Goal: Find specific page/section: Find specific page/section

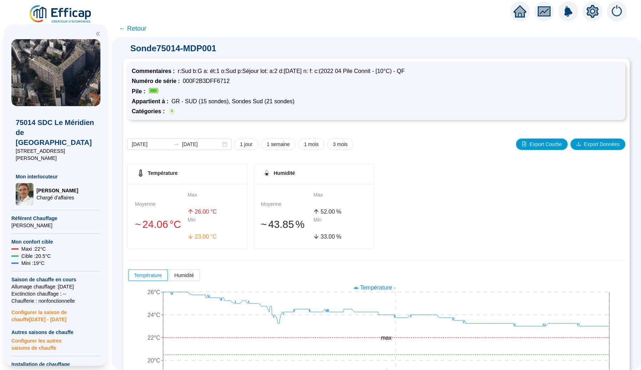
click at [135, 26] on span "← Retour" at bounding box center [132, 29] width 27 height 10
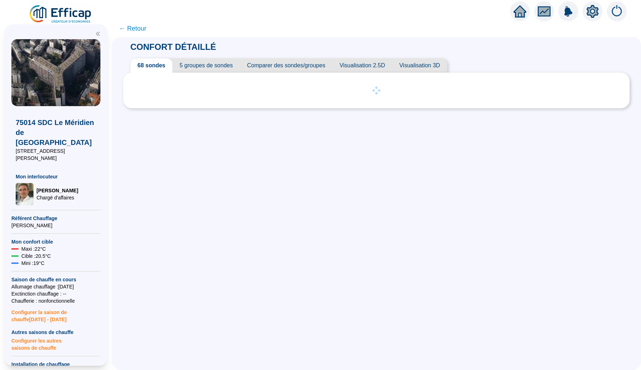
click at [515, 14] on icon "home" at bounding box center [520, 11] width 13 height 12
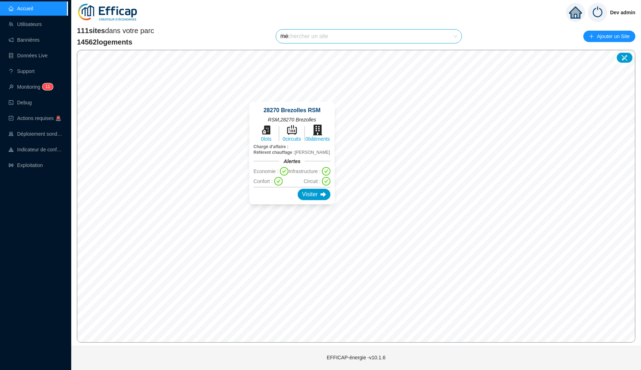
type input "mér"
